Goal: Book appointment/travel/reservation

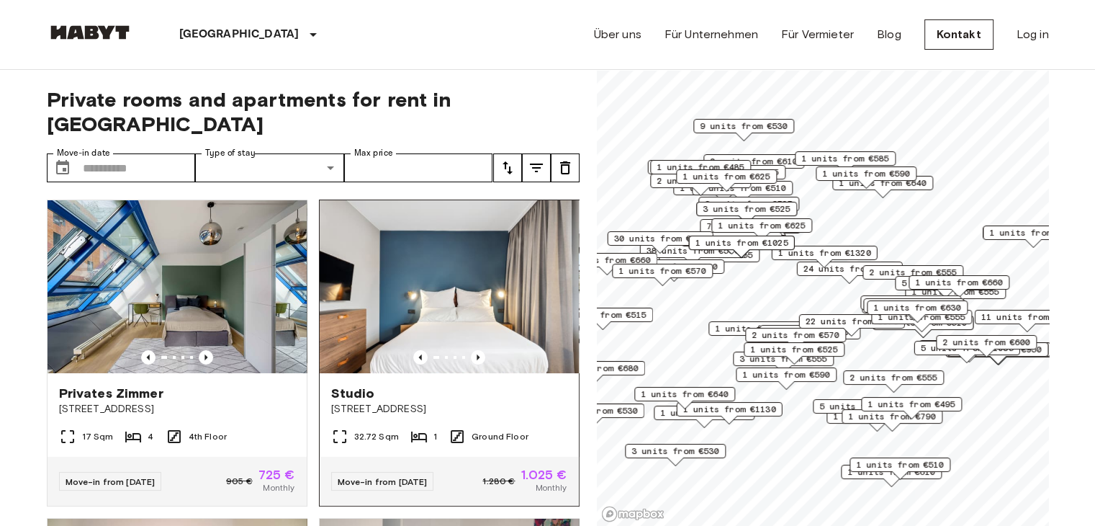
scroll to position [72, 0]
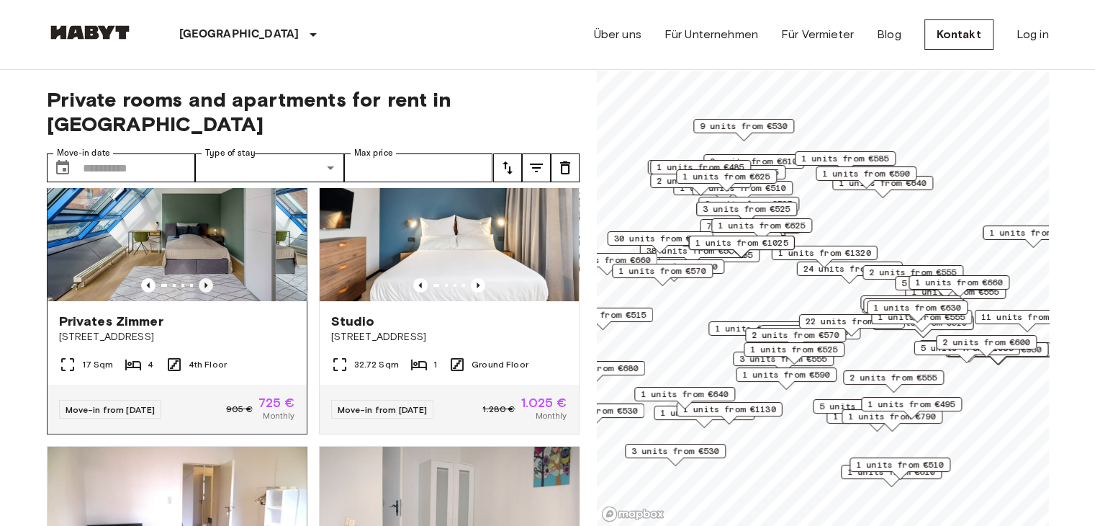
click at [207, 278] on icon "Previous image" at bounding box center [206, 285] width 14 height 14
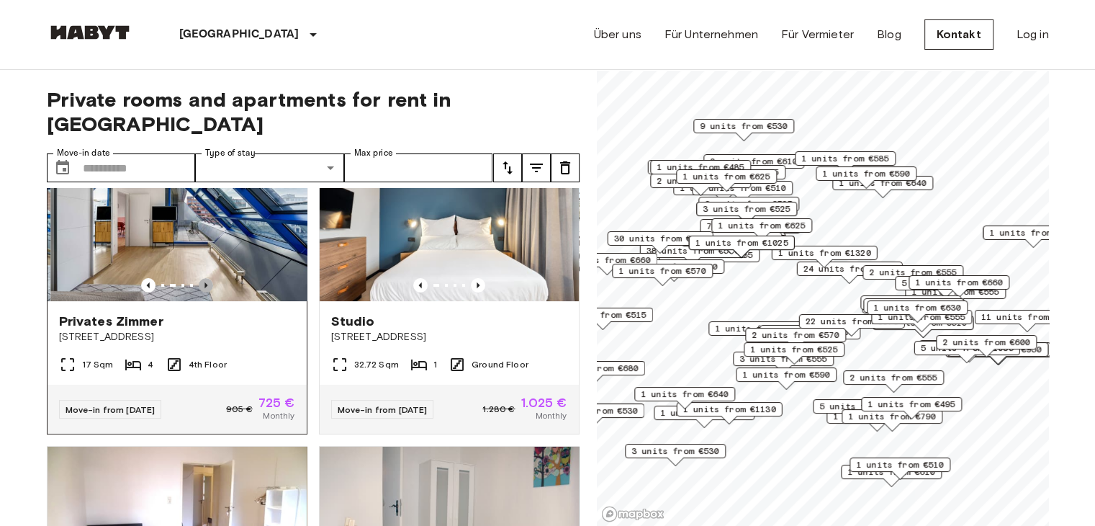
click at [207, 278] on icon "Previous image" at bounding box center [206, 285] width 14 height 14
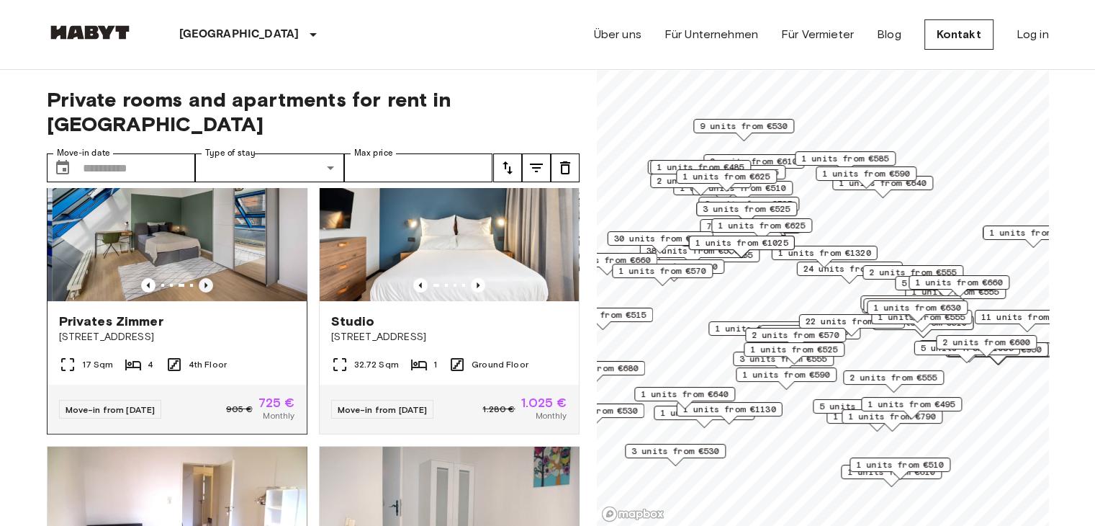
click at [207, 278] on icon "Previous image" at bounding box center [206, 285] width 14 height 14
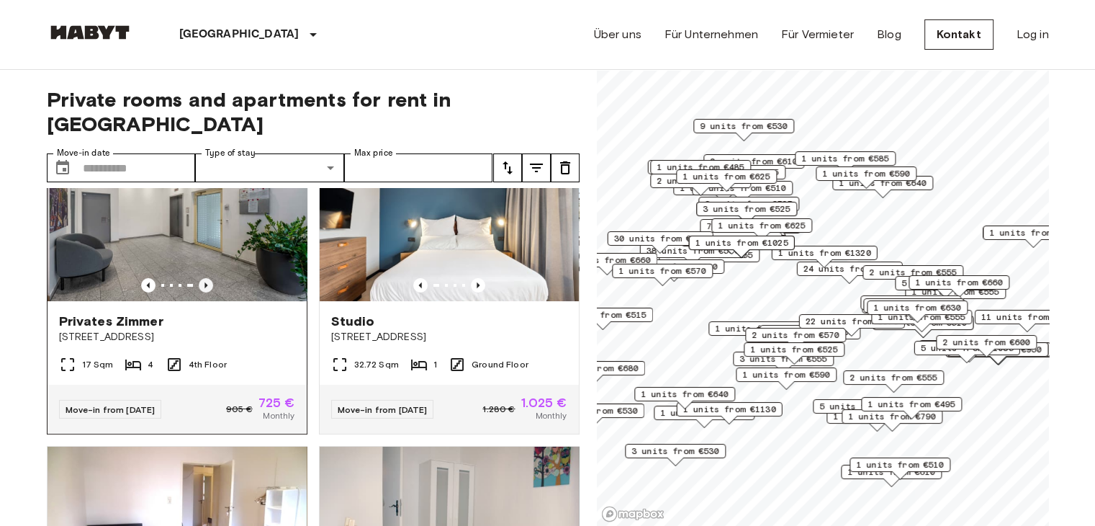
click at [207, 278] on icon "Previous image" at bounding box center [206, 285] width 14 height 14
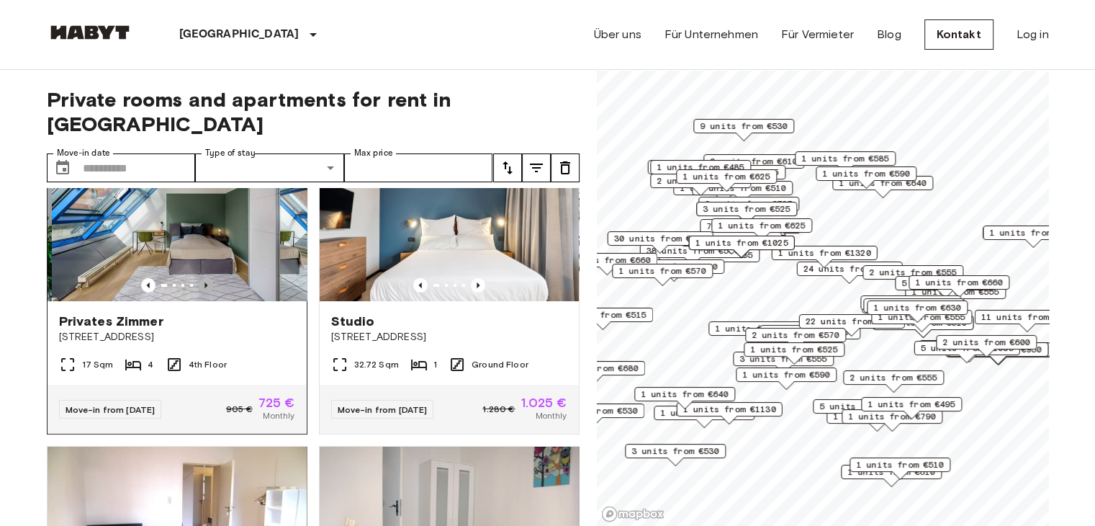
click at [207, 278] on icon "Previous image" at bounding box center [206, 285] width 14 height 14
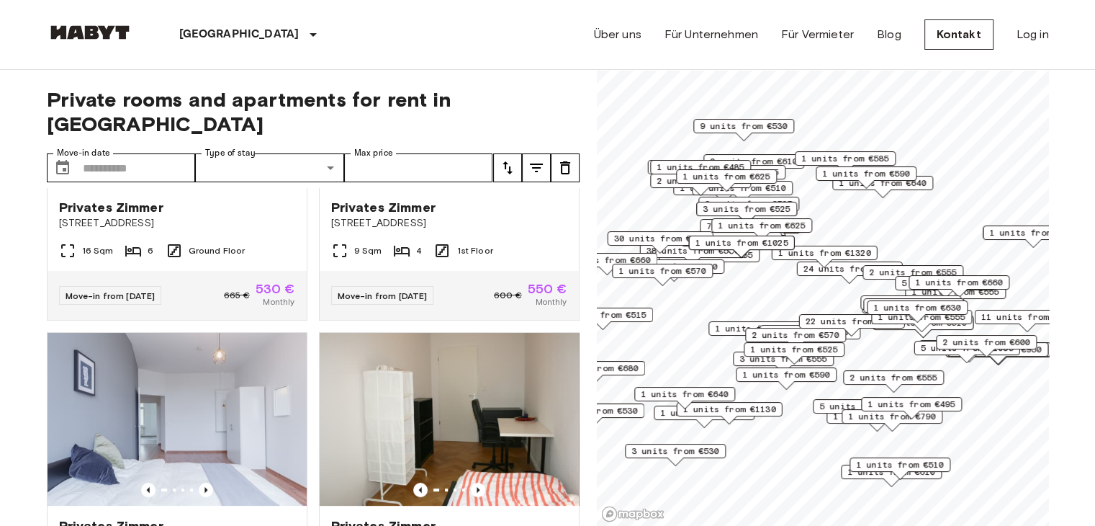
scroll to position [0, 0]
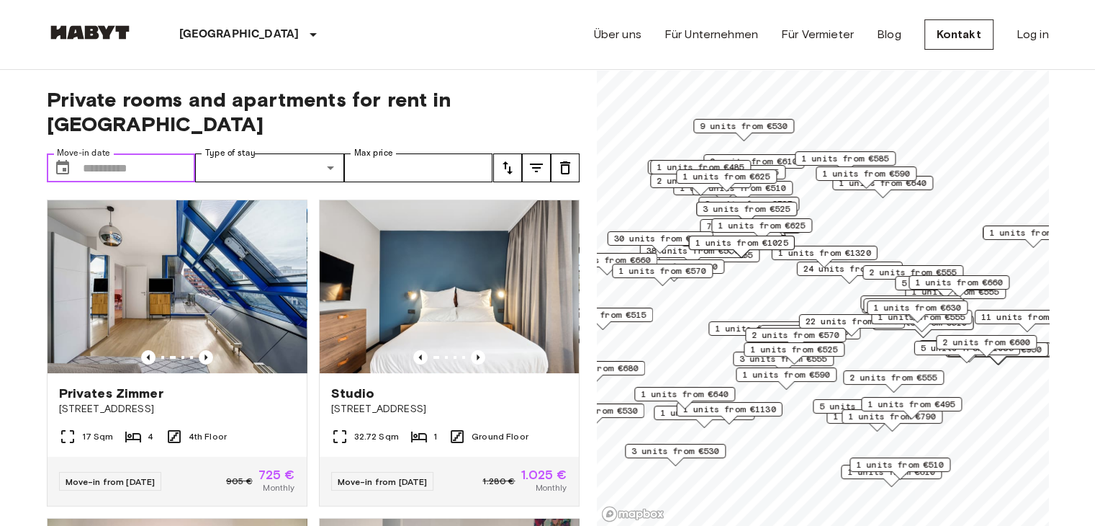
click at [162, 153] on input "Move-in date" at bounding box center [139, 167] width 113 height 29
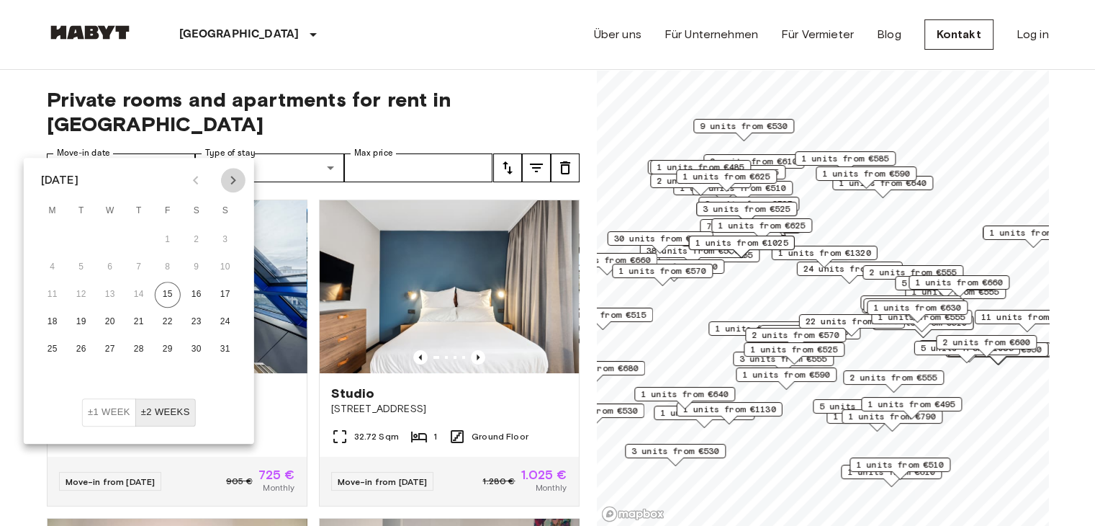
click at [240, 176] on icon "Next month" at bounding box center [233, 179] width 17 height 17
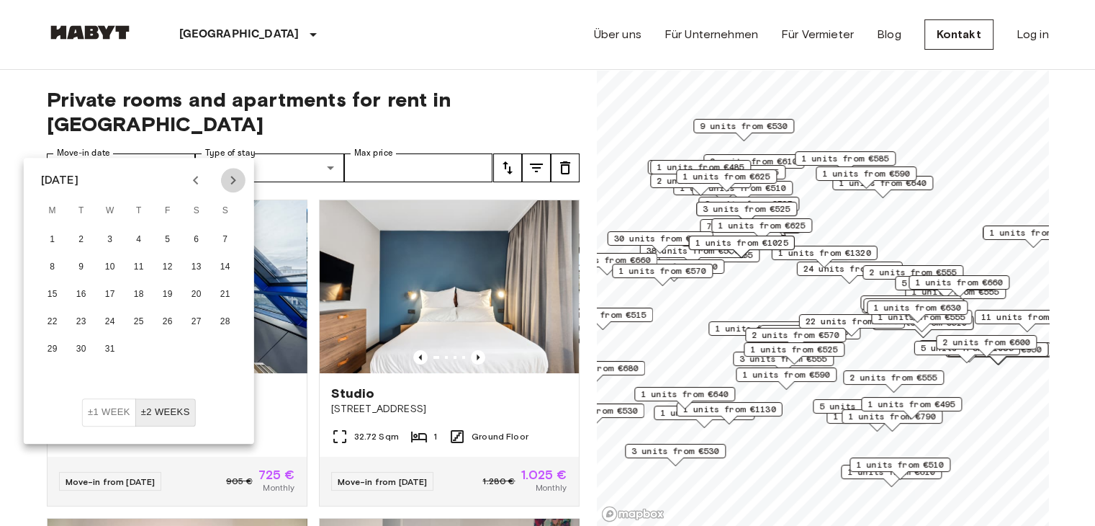
click at [240, 176] on icon "Next month" at bounding box center [233, 179] width 17 height 17
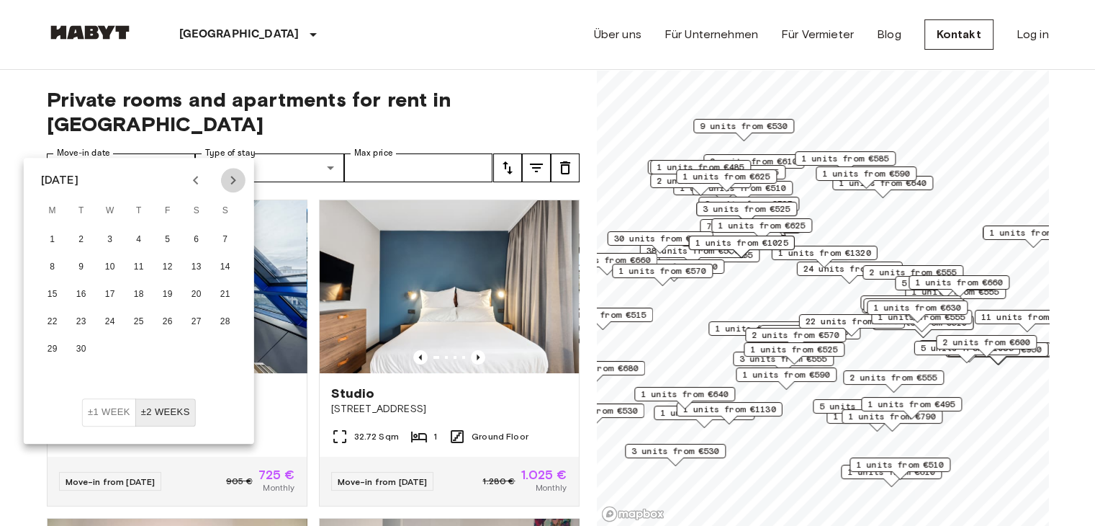
click at [240, 176] on icon "Next month" at bounding box center [233, 179] width 17 height 17
click at [86, 240] on button "1" at bounding box center [81, 240] width 26 height 26
type input "**********"
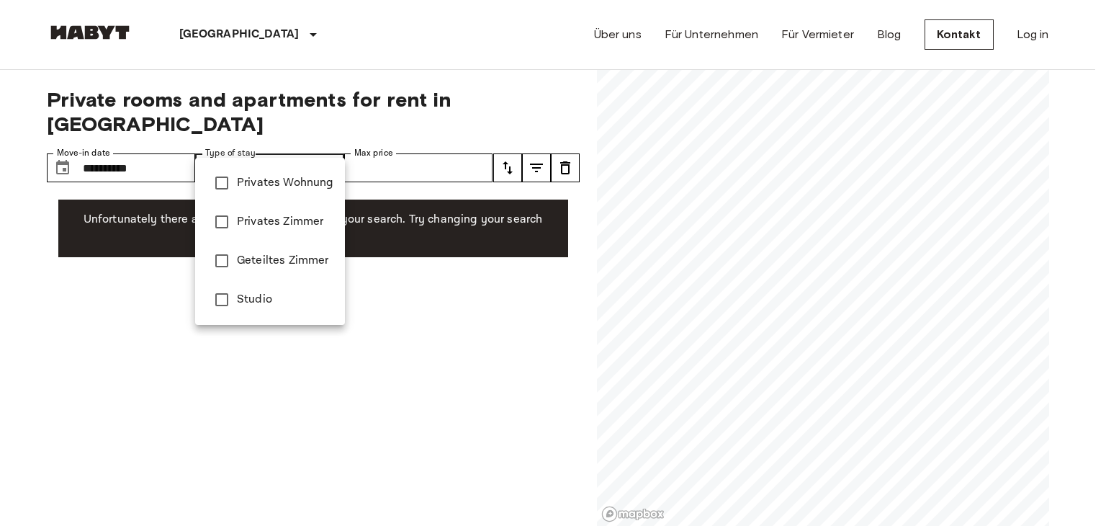
click at [410, 142] on div at bounding box center [553, 263] width 1106 height 526
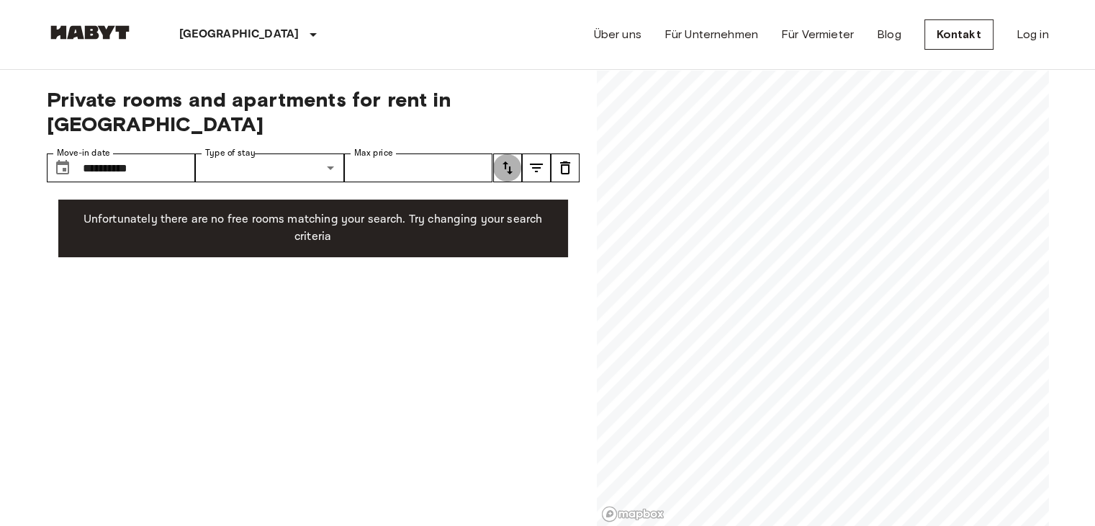
click at [512, 159] on icon "tune" at bounding box center [507, 167] width 17 height 17
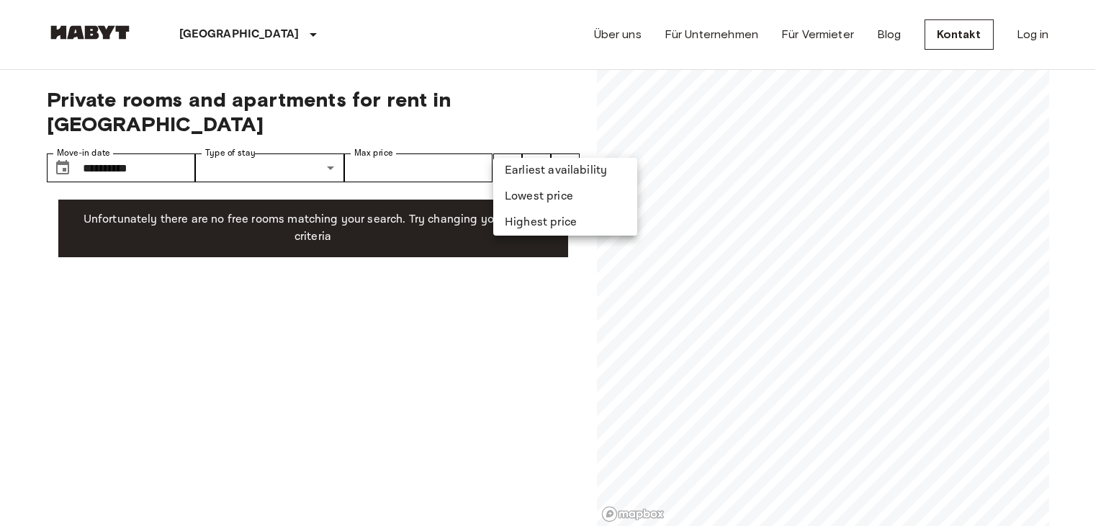
click at [109, 144] on div at bounding box center [553, 263] width 1106 height 526
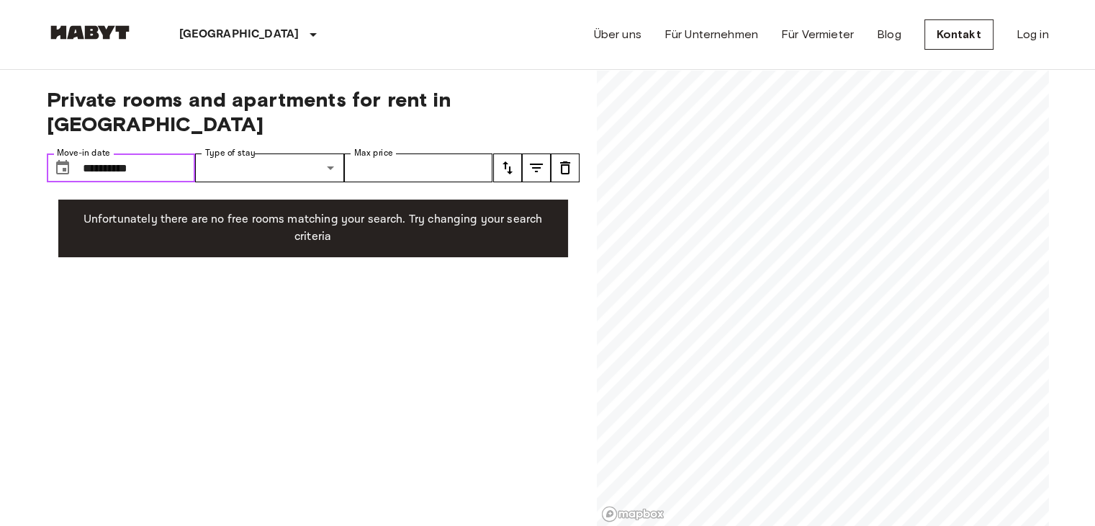
click at [150, 153] on input "**********" at bounding box center [139, 167] width 113 height 29
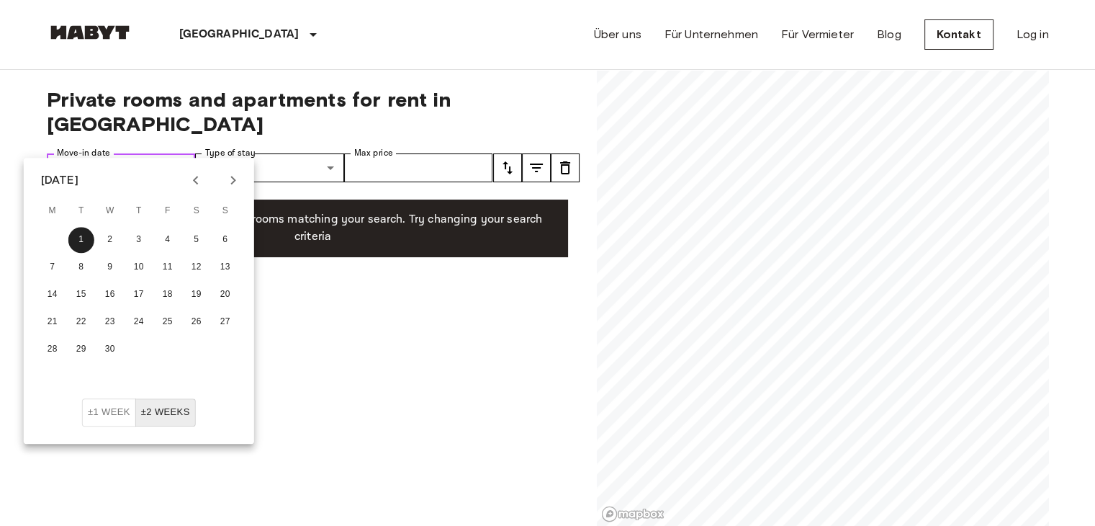
click at [150, 153] on input "**********" at bounding box center [139, 167] width 113 height 29
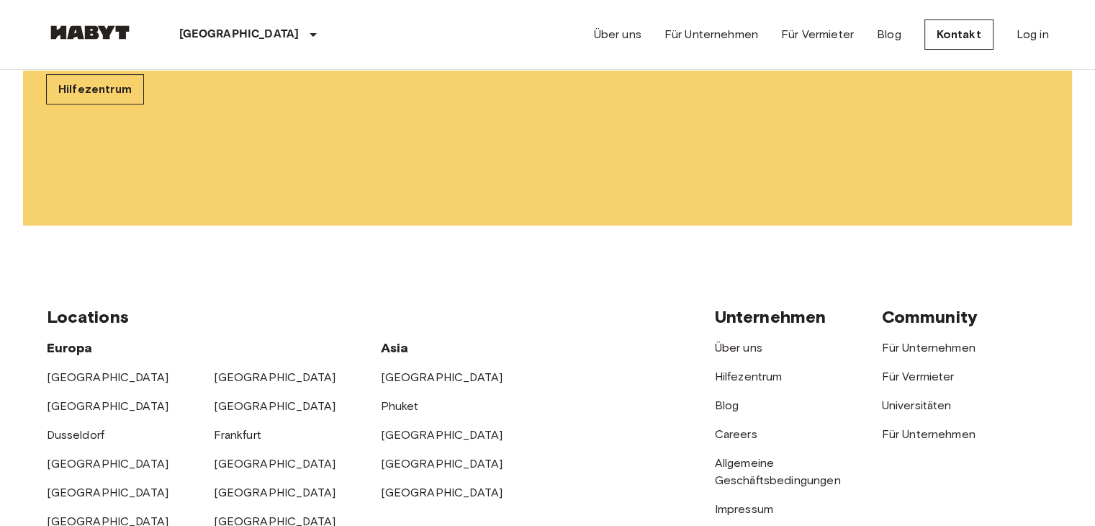
scroll to position [576, 0]
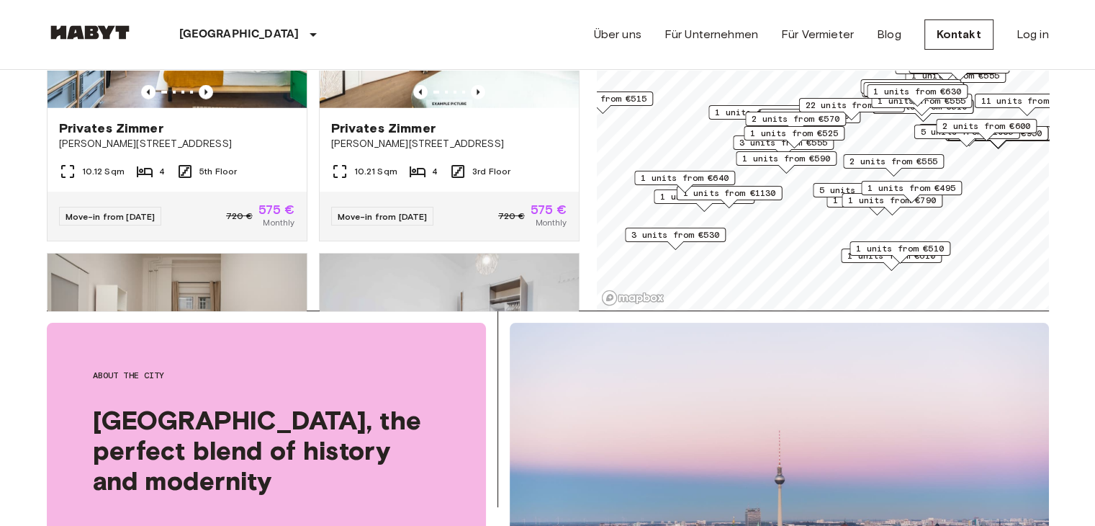
scroll to position [3940, 0]
